Goal: Task Accomplishment & Management: Manage account settings

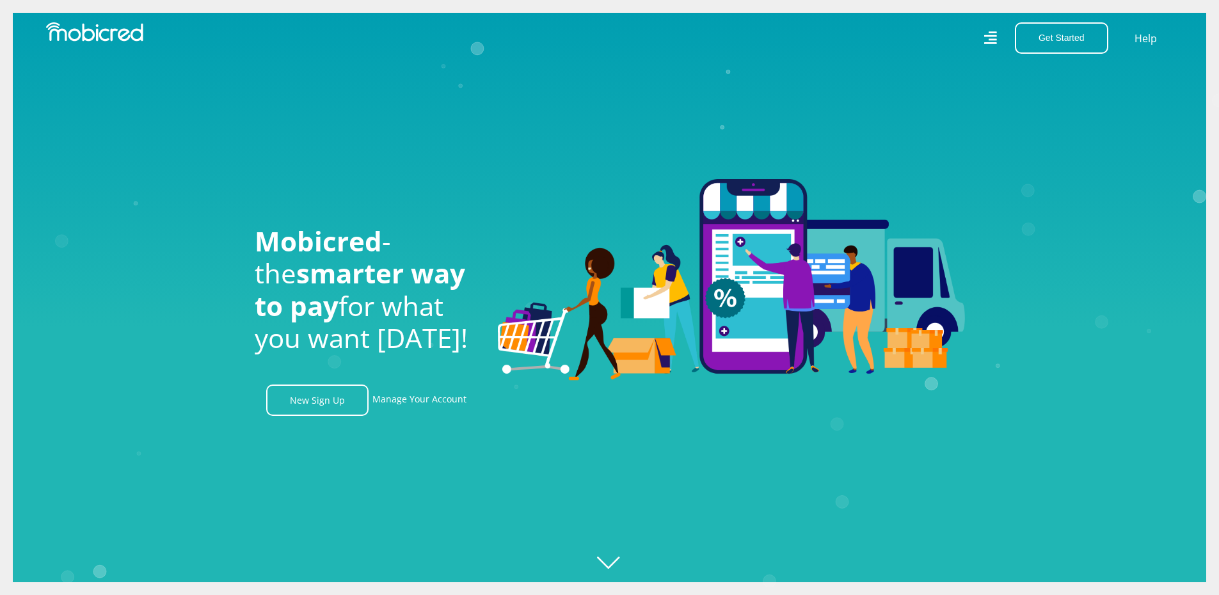
scroll to position [0, 912]
click at [436, 166] on icon "Created with Raphaël 2.3.0" at bounding box center [622, 297] width 1219 height 595
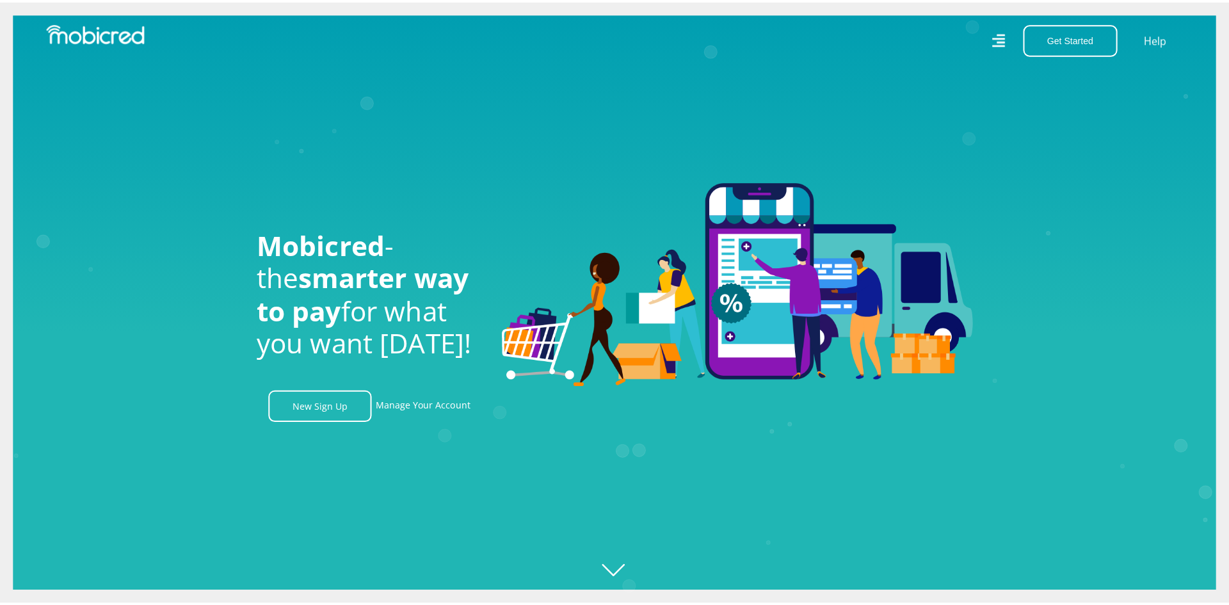
scroll to position [0, 0]
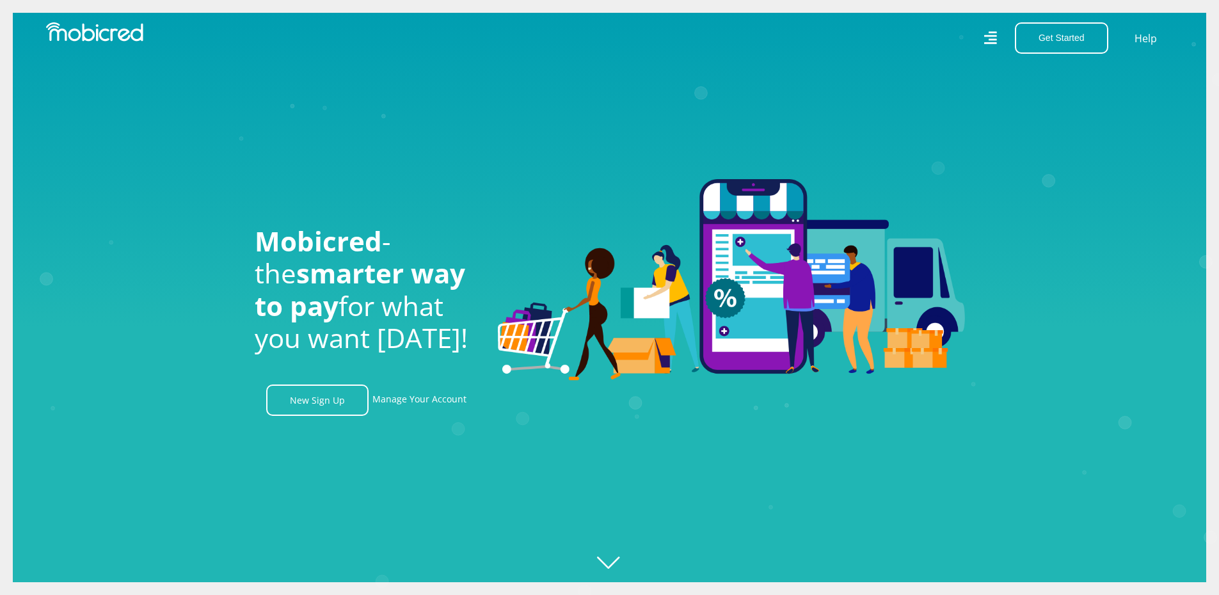
click at [987, 38] on icon at bounding box center [991, 38] width 14 height 20
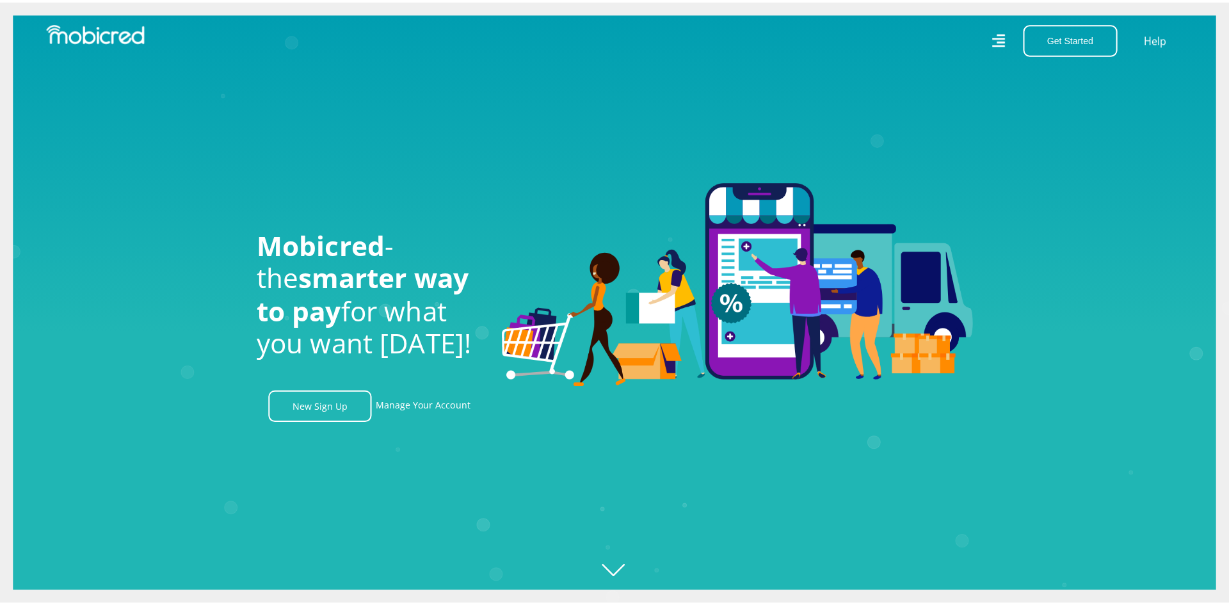
scroll to position [0, 2918]
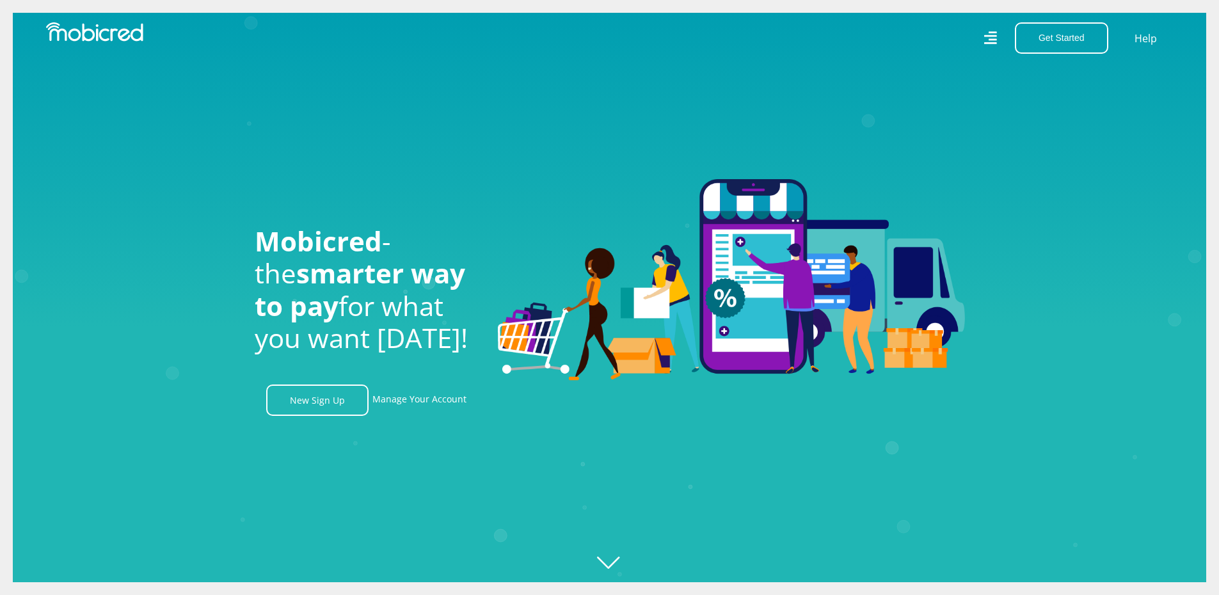
click at [612, 568] on icon "Created with Raphaël 2.3.0" at bounding box center [622, 297] width 1219 height 595
click at [987, 37] on icon at bounding box center [991, 38] width 14 height 20
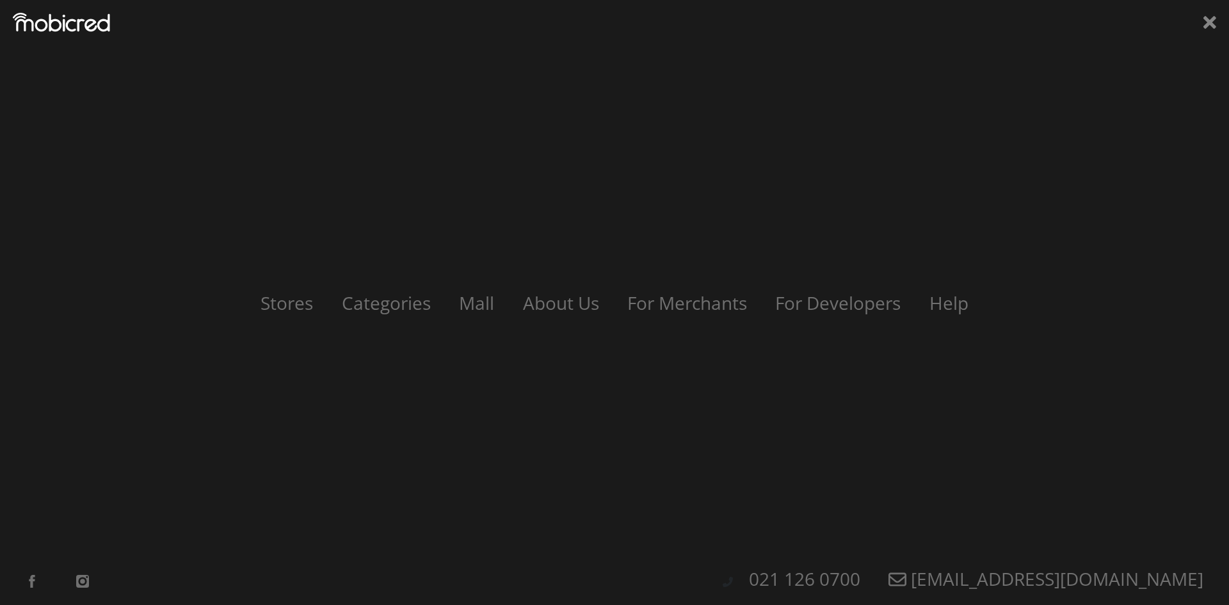
click at [1209, 21] on icon at bounding box center [1209, 22] width 13 height 13
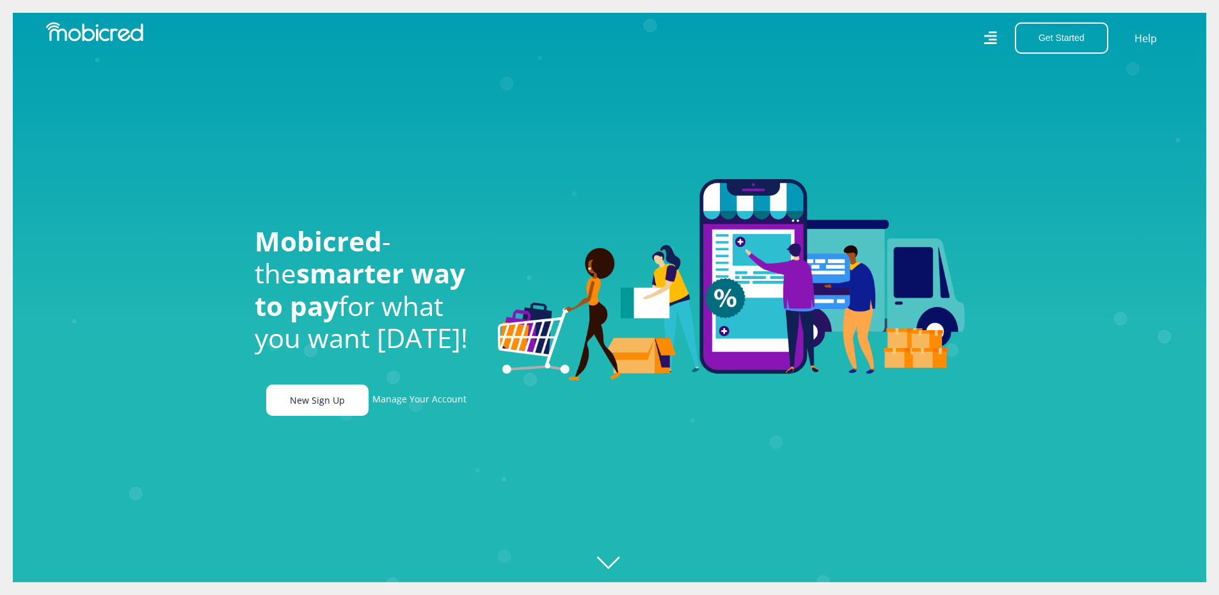
scroll to position [0, 1459]
click at [408, 406] on link "Manage Your Account" at bounding box center [419, 400] width 94 height 31
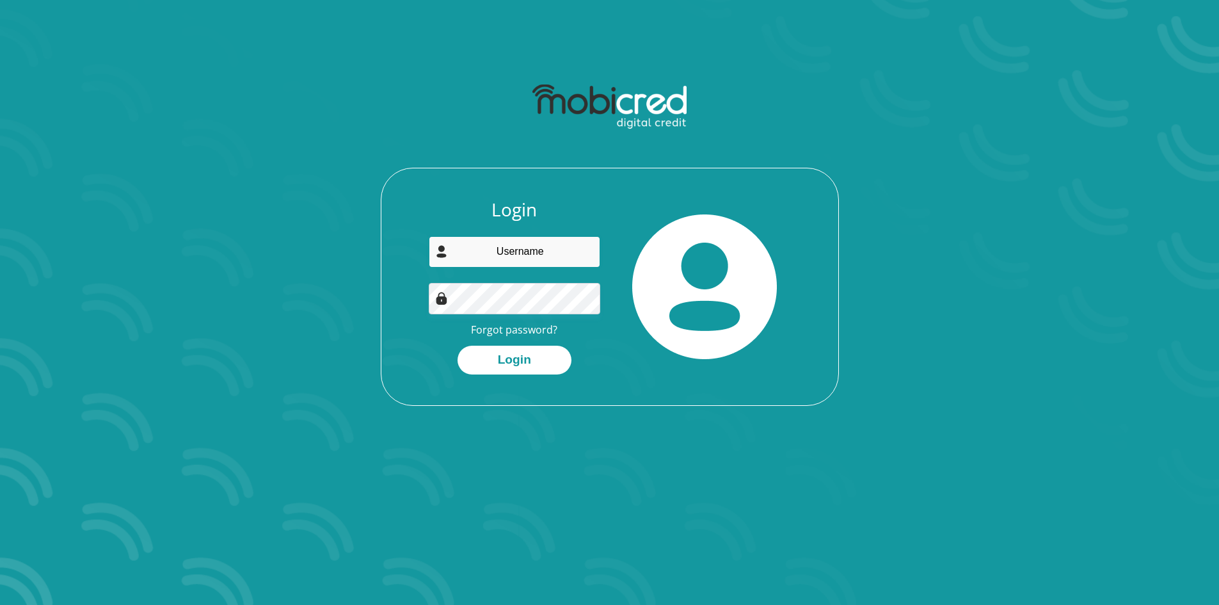
click at [523, 259] on input "email" at bounding box center [514, 251] width 171 height 31
type input "charlene.cf96@gmail.com"
drag, startPoint x: 526, startPoint y: 365, endPoint x: 538, endPoint y: 371, distance: 13.5
click at [526, 365] on button "Login" at bounding box center [515, 360] width 114 height 29
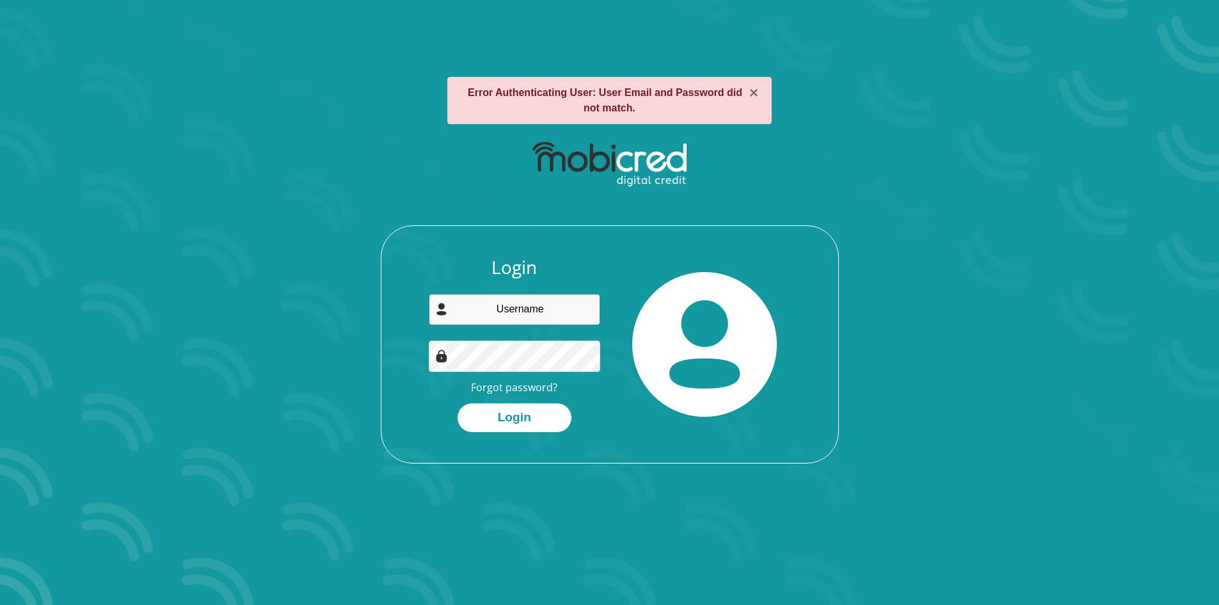
click at [484, 314] on input "email" at bounding box center [514, 309] width 171 height 31
type input "[PERSON_NAME][EMAIL_ADDRESS][DOMAIN_NAME]"
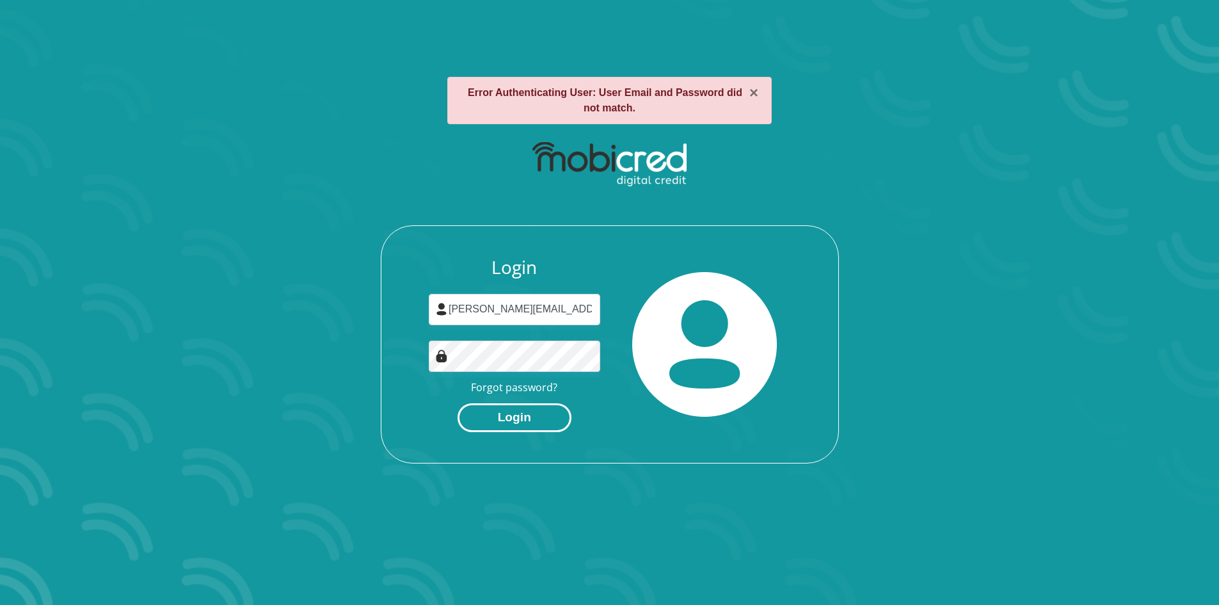
drag, startPoint x: 526, startPoint y: 417, endPoint x: 708, endPoint y: 409, distance: 181.9
click at [526, 416] on button "Login" at bounding box center [515, 417] width 114 height 29
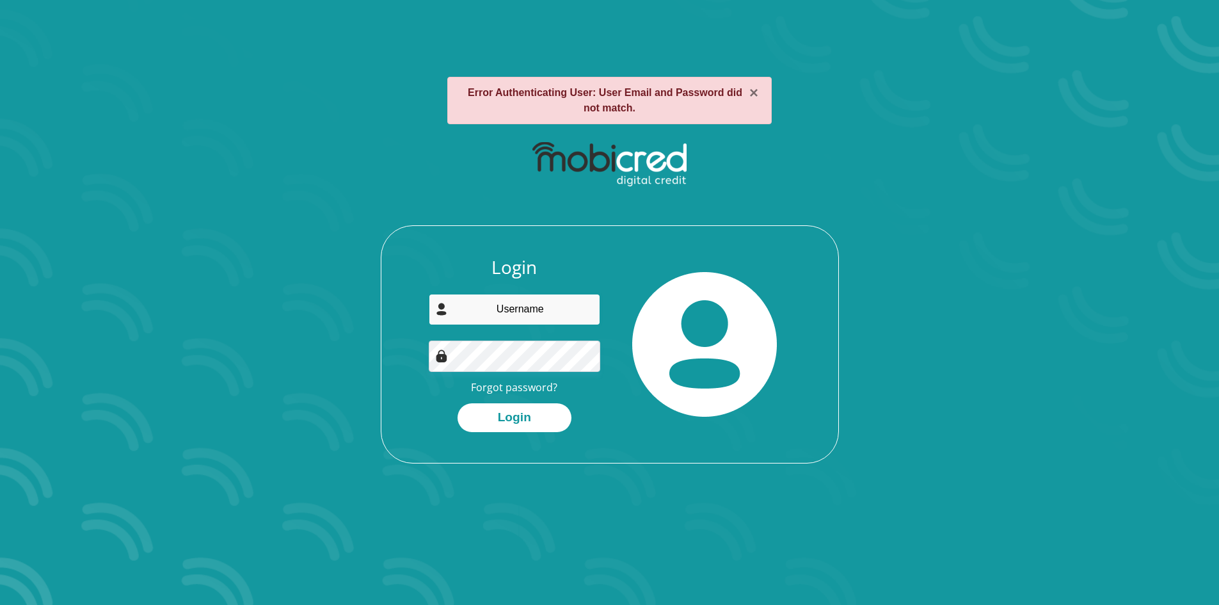
click at [541, 317] on input "email" at bounding box center [514, 309] width 171 height 31
type input "charlene.cf96@gmail.com"
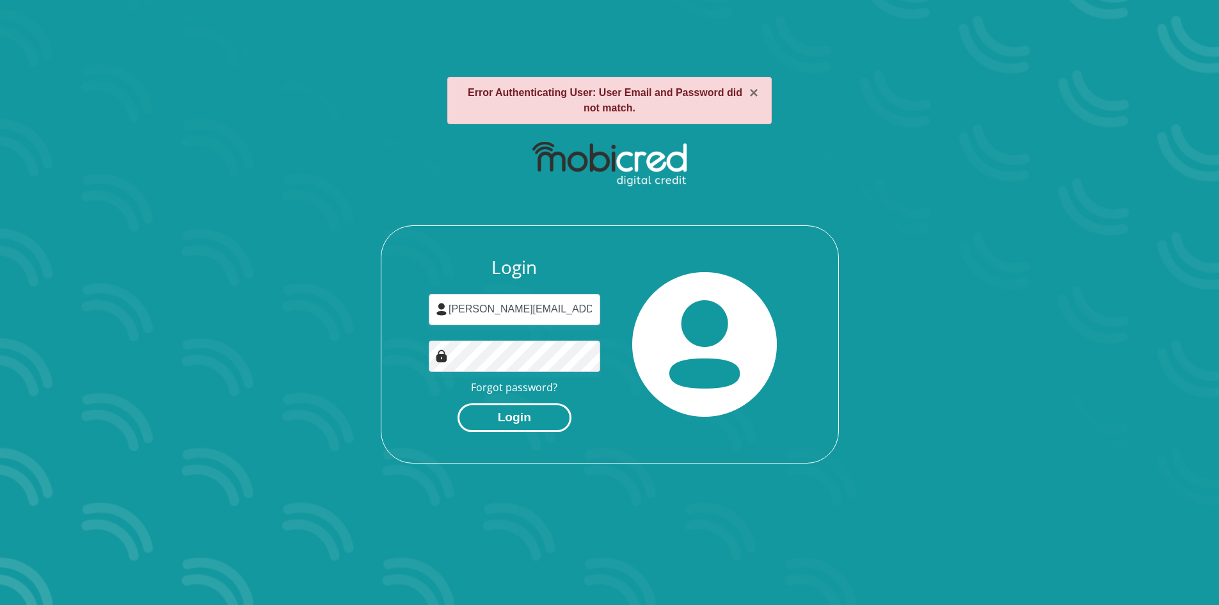
click at [507, 418] on button "Login" at bounding box center [515, 417] width 114 height 29
click at [749, 95] on button "×" at bounding box center [753, 92] width 9 height 15
